Goal: Communication & Community: Participate in discussion

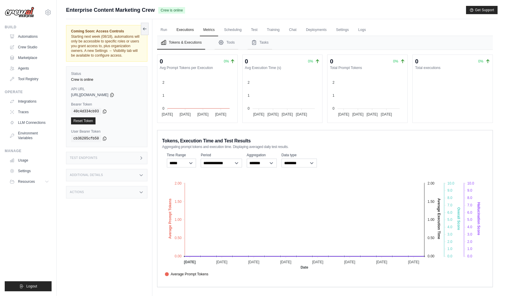
click at [181, 30] on link "Executions" at bounding box center [185, 30] width 24 height 12
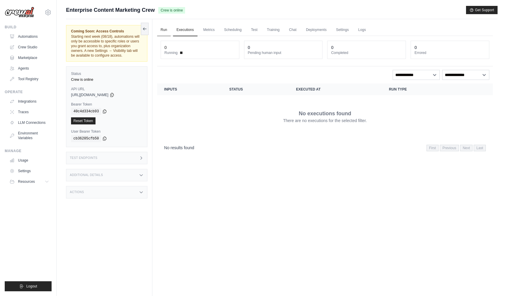
click at [162, 27] on link "Run" at bounding box center [164, 30] width 14 height 12
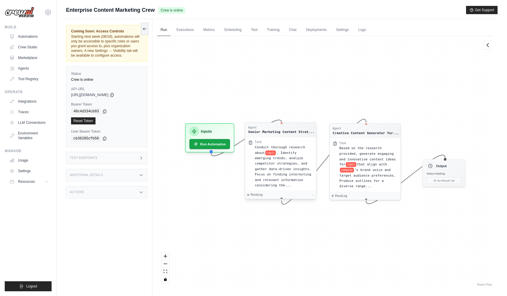
click at [283, 162] on span ". Identify emerging trends, analyze competitor strategies, and gather data-driv…" at bounding box center [283, 169] width 56 height 37
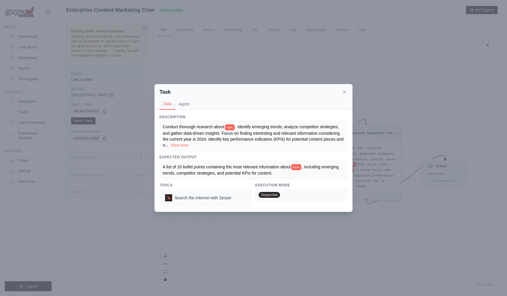
click at [281, 47] on div "Task Task Agent Description Conduct thorough research about topic . Identify em…" at bounding box center [253, 148] width 507 height 296
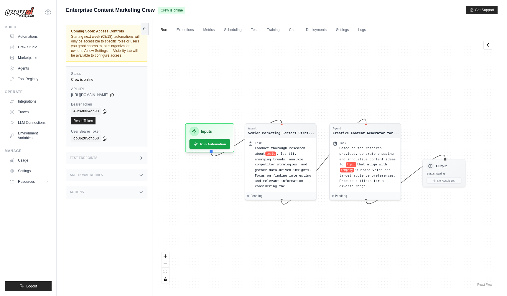
click at [342, 38] on div "Agent Senior Marketing Content Strat... Task Conduct thorough research about to…" at bounding box center [325, 161] width 336 height 251
click at [342, 32] on link "Settings" at bounding box center [342, 30] width 20 height 12
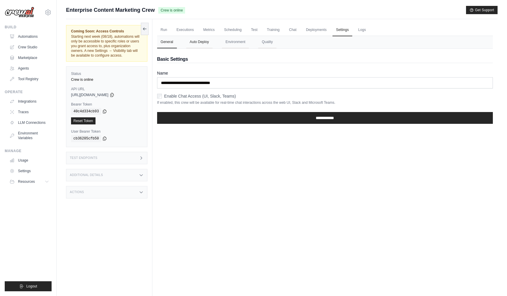
click at [202, 38] on button "Auto Deploy" at bounding box center [199, 42] width 26 height 12
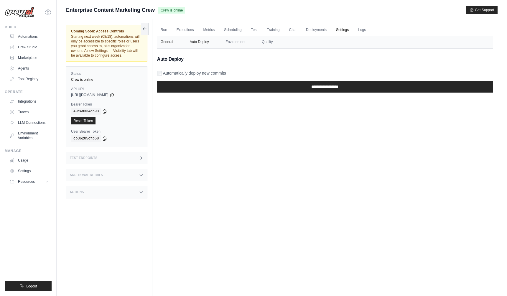
click at [165, 42] on button "General" at bounding box center [167, 42] width 20 height 12
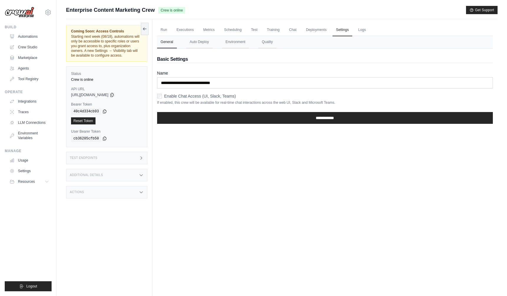
click at [165, 22] on div "Run Executions Metrics Scheduling Test Training Chat Deployments Settings Logs …" at bounding box center [324, 167] width 345 height 296
click at [163, 29] on link "Run" at bounding box center [164, 30] width 14 height 12
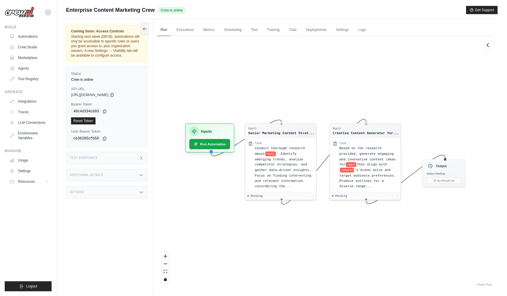
click at [28, 29] on div "Build Automations Crew Studio Marketplace Agents" at bounding box center [28, 54] width 47 height 59
click at [24, 34] on link "Automations" at bounding box center [30, 36] width 45 height 9
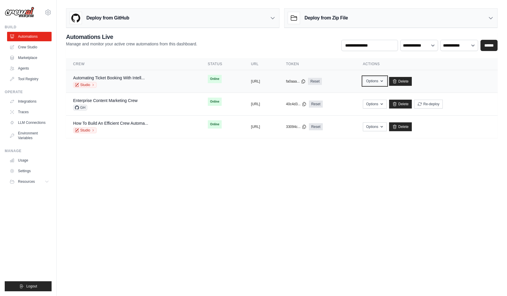
click at [384, 82] on icon "button" at bounding box center [381, 81] width 5 height 5
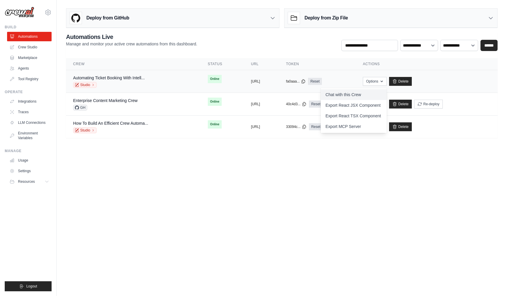
click at [360, 95] on link "Chat with this Crew" at bounding box center [354, 94] width 66 height 11
click at [118, 77] on link "Automating Ticket Booking With Intell..." at bounding box center [109, 77] width 72 height 5
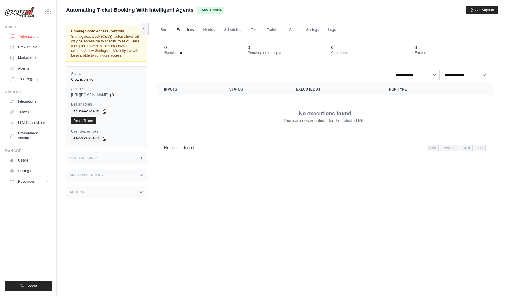
click at [17, 32] on link "Automations" at bounding box center [30, 36] width 45 height 9
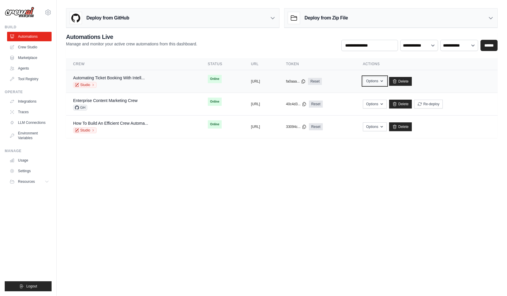
click at [387, 81] on button "Options" at bounding box center [375, 81] width 24 height 9
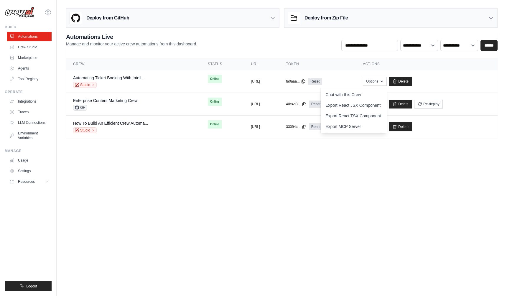
click at [343, 167] on body "zhaojunlike@gmail.com Settings Build Automations Crew Studio" at bounding box center [253, 148] width 507 height 296
click at [88, 84] on link "Studio" at bounding box center [85, 85] width 24 height 6
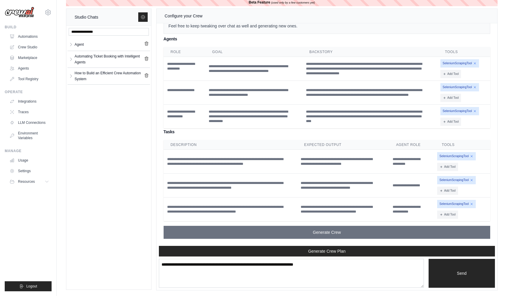
scroll to position [611, 0]
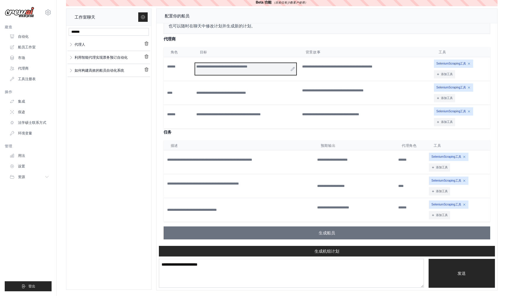
click at [214, 67] on font "**********" at bounding box center [221, 67] width 51 height 4
click at [223, 67] on font "**********" at bounding box center [221, 67] width 51 height 4
click at [279, 45] on div "**********" at bounding box center [327, 81] width 327 height 93
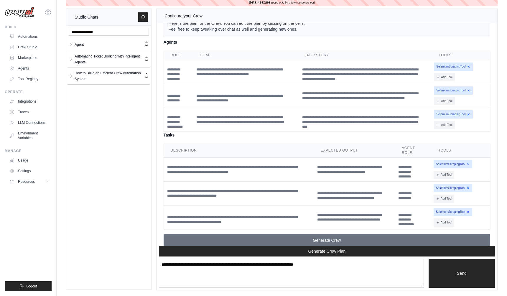
scroll to position [639, 0]
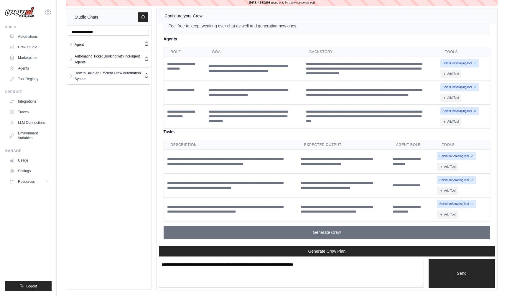
click at [238, 36] on h4 "Agents" at bounding box center [327, 38] width 327 height 7
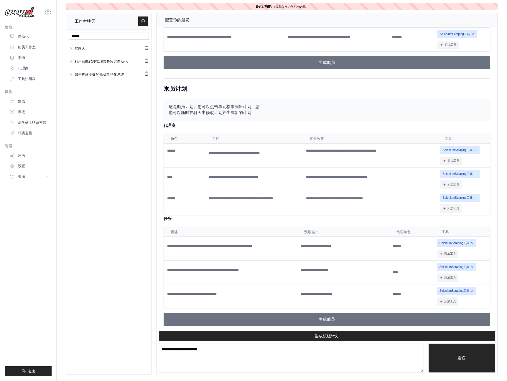
scroll to position [530, 0]
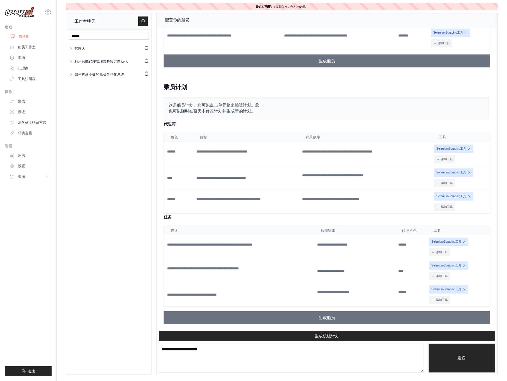
click at [28, 35] on font "自动化" at bounding box center [24, 36] width 11 height 4
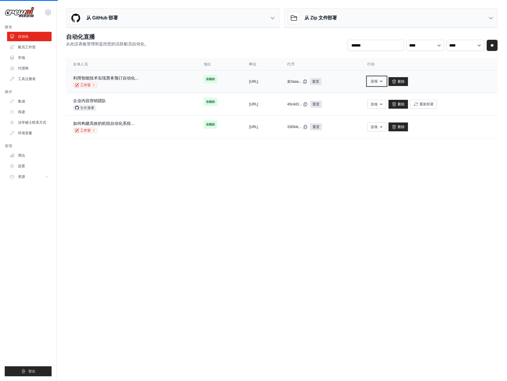
click at [386, 83] on button "选项" at bounding box center [376, 81] width 19 height 9
click at [350, 93] on font "与该团队聊天" at bounding box center [337, 95] width 25 height 5
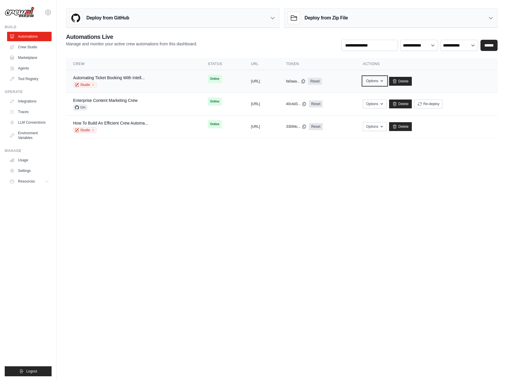
click at [387, 80] on button "Options" at bounding box center [375, 81] width 24 height 9
click at [386, 98] on link "Chat with this Crew" at bounding box center [354, 94] width 66 height 11
click at [253, 197] on body "zhaojunlike@gmail.com Settings Build Automations Crew Studio" at bounding box center [253, 190] width 507 height 381
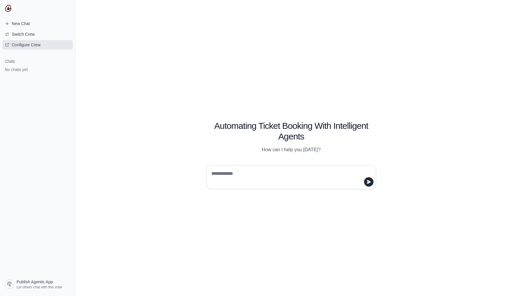
click at [26, 43] on span "Configure Crew" at bounding box center [26, 45] width 29 height 6
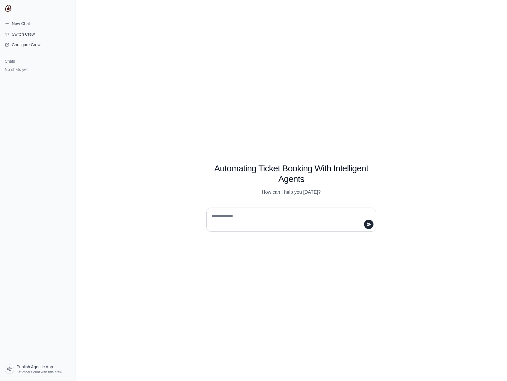
click at [254, 52] on div "Automating Ticket Booking With Intelligent Agents How can I help you today?" at bounding box center [291, 190] width 432 height 381
type textarea "*"
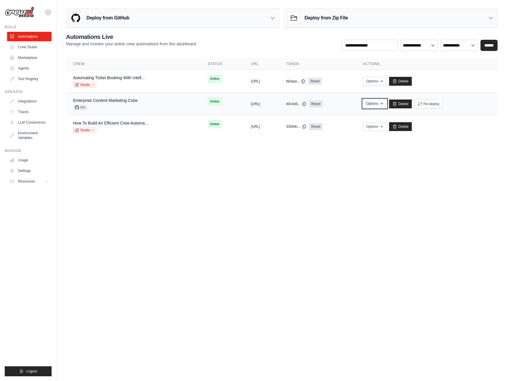
click at [387, 108] on button "Options" at bounding box center [375, 103] width 24 height 9
click at [379, 117] on link "Chat with this Crew" at bounding box center [354, 117] width 66 height 11
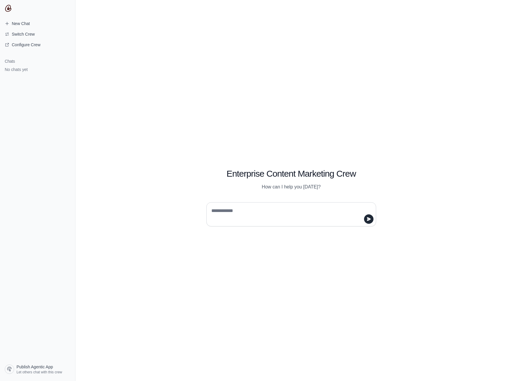
click at [243, 215] on textarea at bounding box center [289, 214] width 159 height 17
type textarea "*"
type textarea "*****"
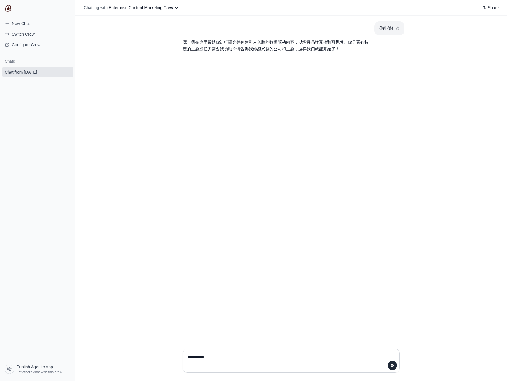
type textarea "****"
type textarea "********"
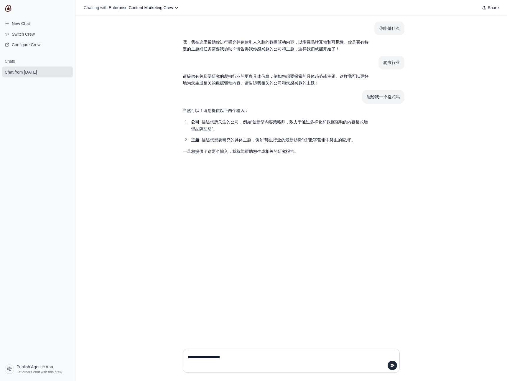
type textarea "**********"
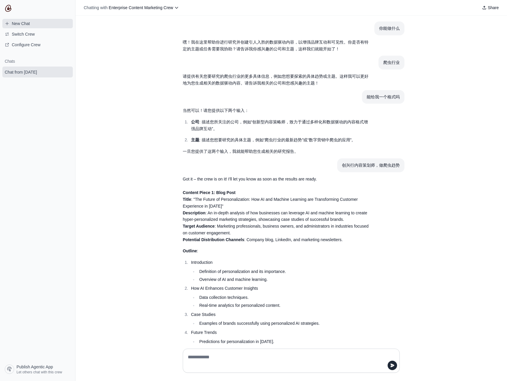
click at [27, 22] on span "New Chat" at bounding box center [21, 24] width 18 height 6
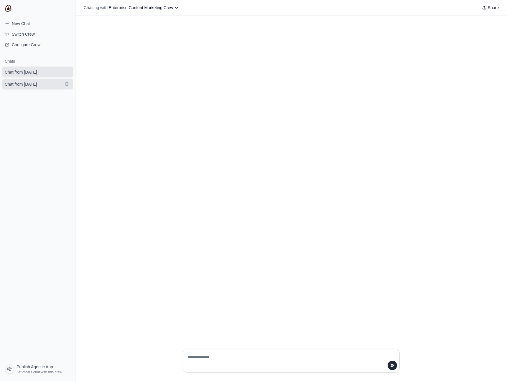
click at [33, 87] on span "Chat from [DATE]" at bounding box center [21, 84] width 32 height 6
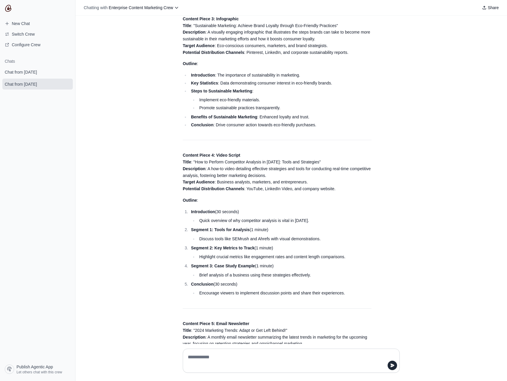
click at [37, 76] on link "Chat from [DATE]" at bounding box center [37, 72] width 70 height 11
